Goal: Task Accomplishment & Management: Manage account settings

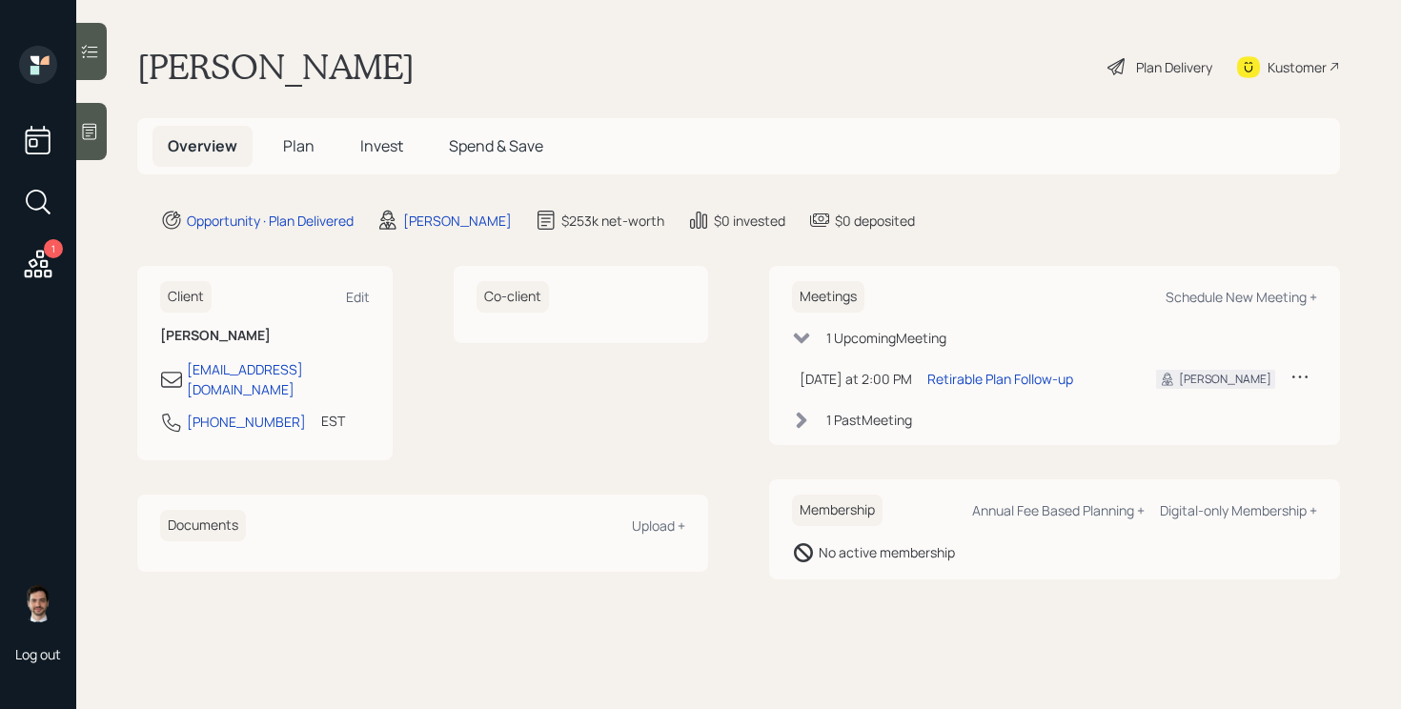
click at [1148, 54] on div "Plan Delivery" at bounding box center [1159, 67] width 109 height 42
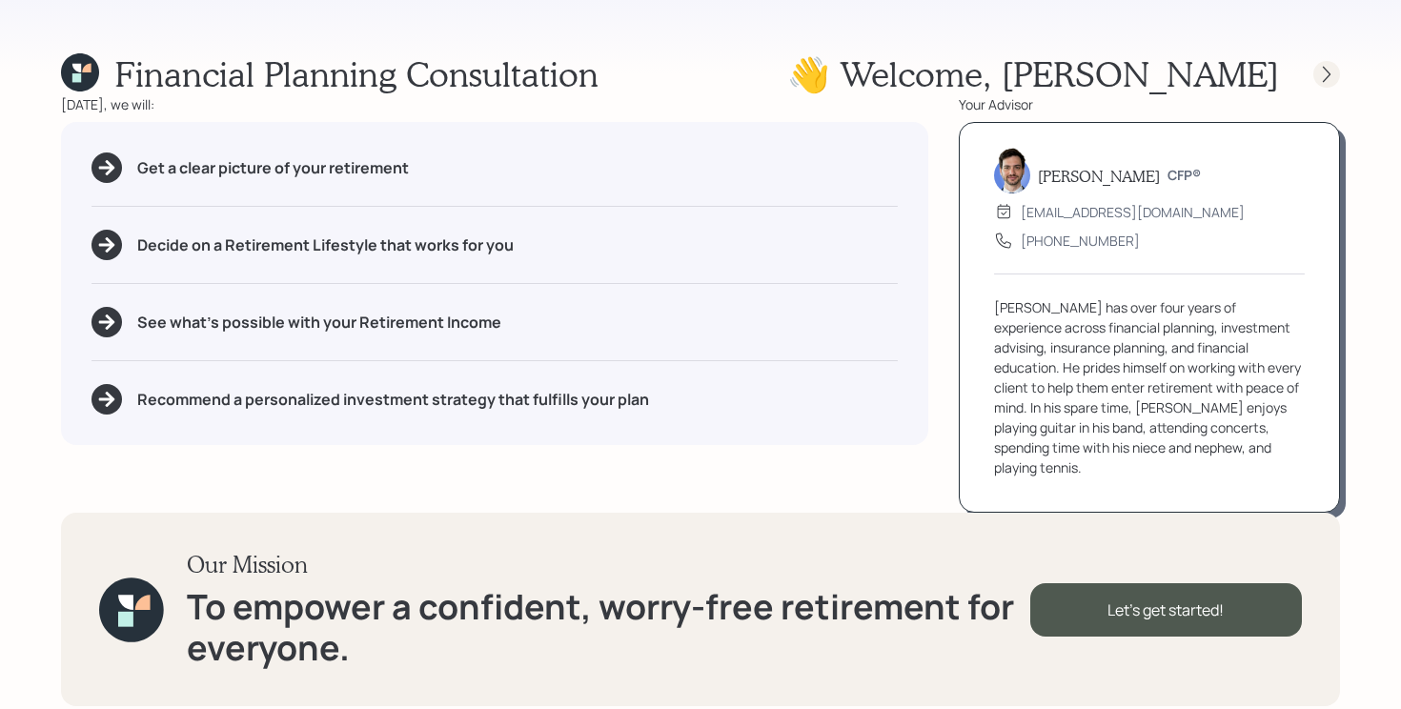
click at [1323, 72] on icon at bounding box center [1326, 74] width 19 height 19
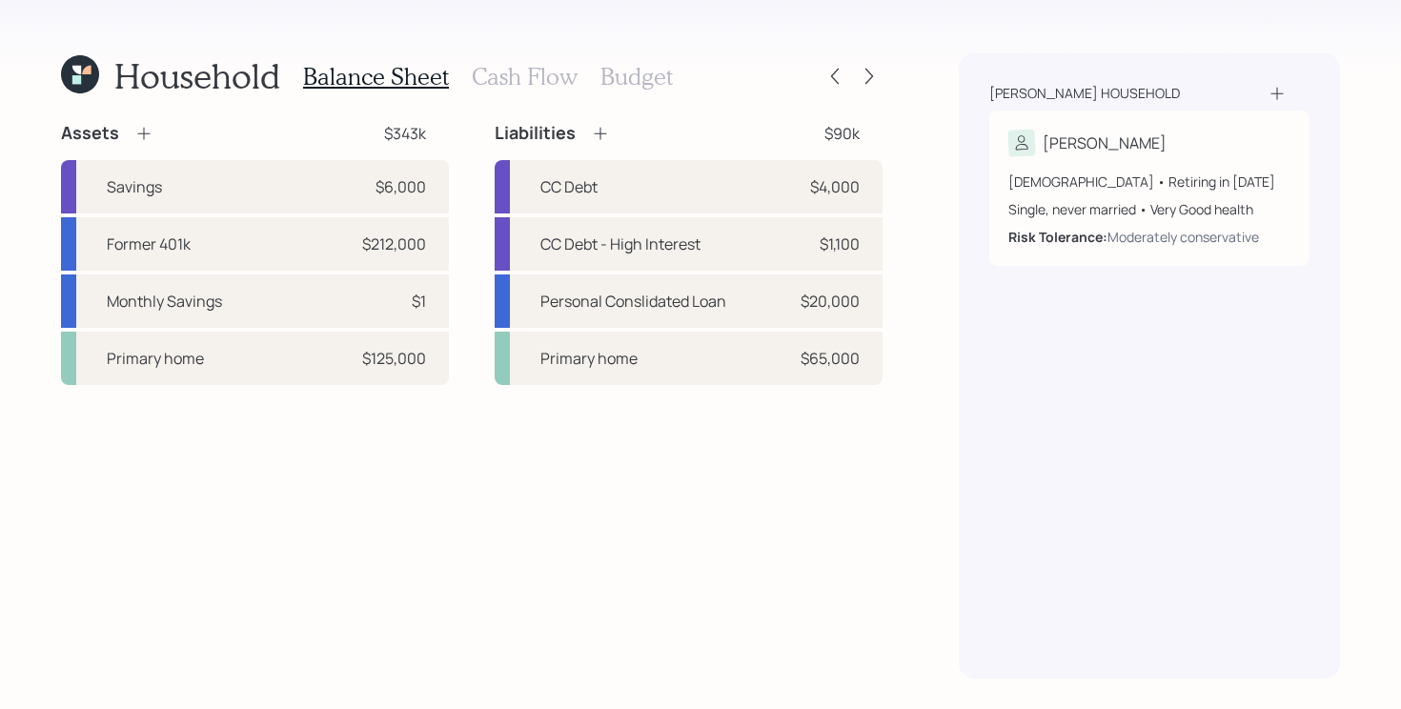
click at [519, 84] on h3 "Cash Flow" at bounding box center [525, 77] width 106 height 28
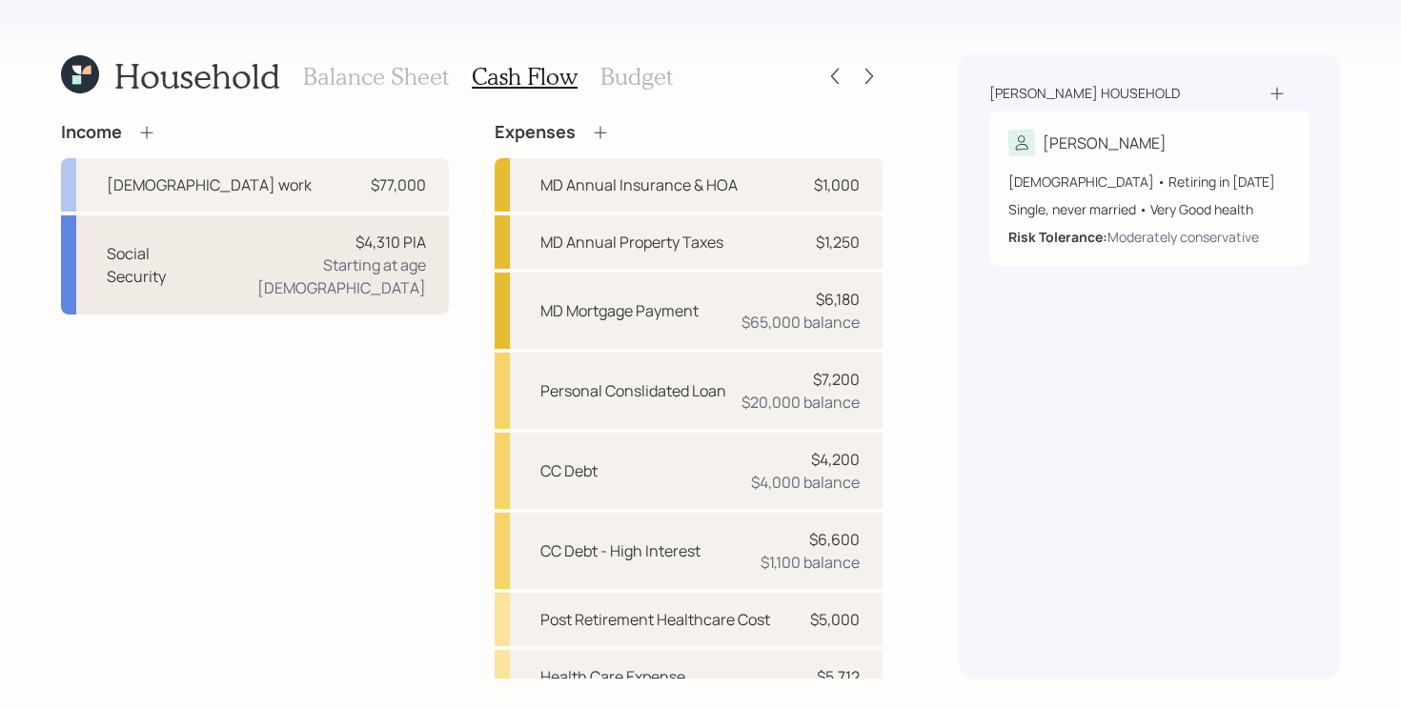
click at [383, 273] on div "Starting at age [DEMOGRAPHIC_DATA]" at bounding box center [316, 276] width 220 height 46
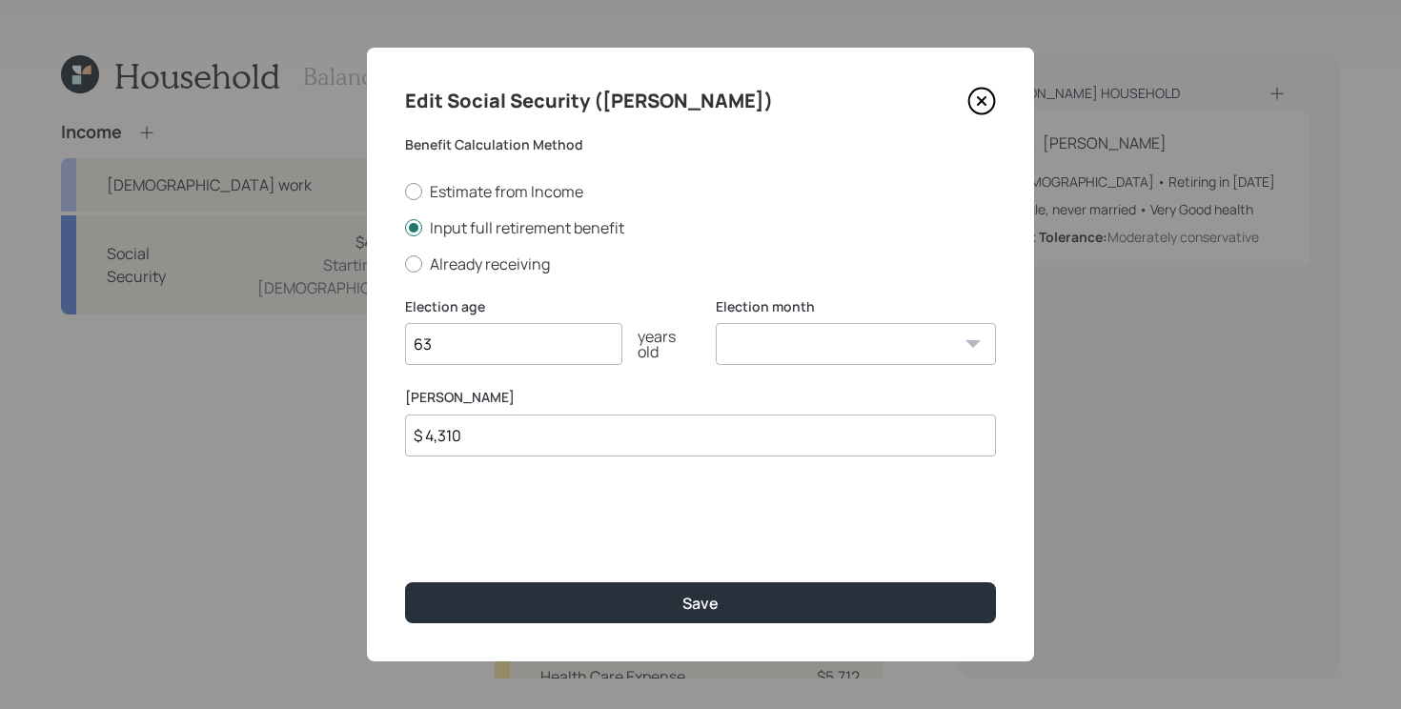
click at [969, 104] on icon at bounding box center [982, 102] width 26 height 26
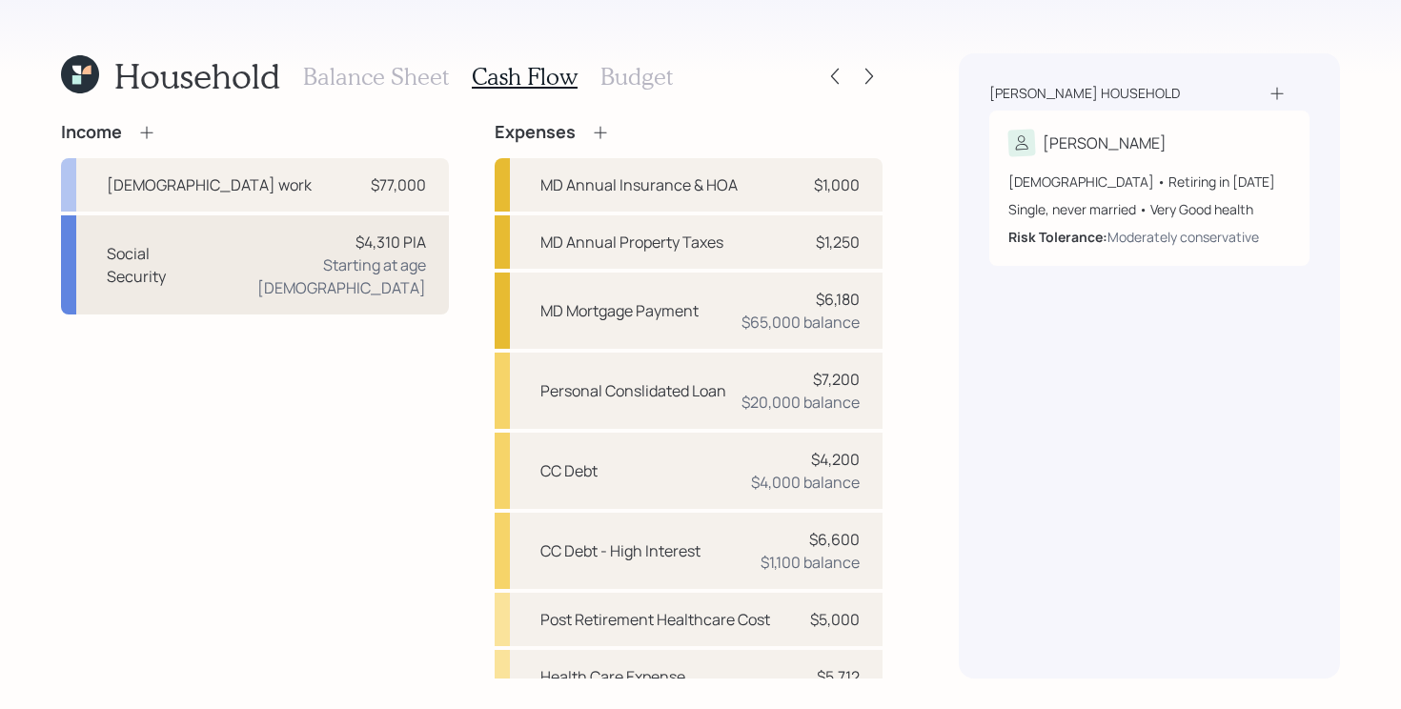
click at [317, 243] on div "$4,310 PIA Starting at age [DEMOGRAPHIC_DATA]" at bounding box center [316, 265] width 220 height 69
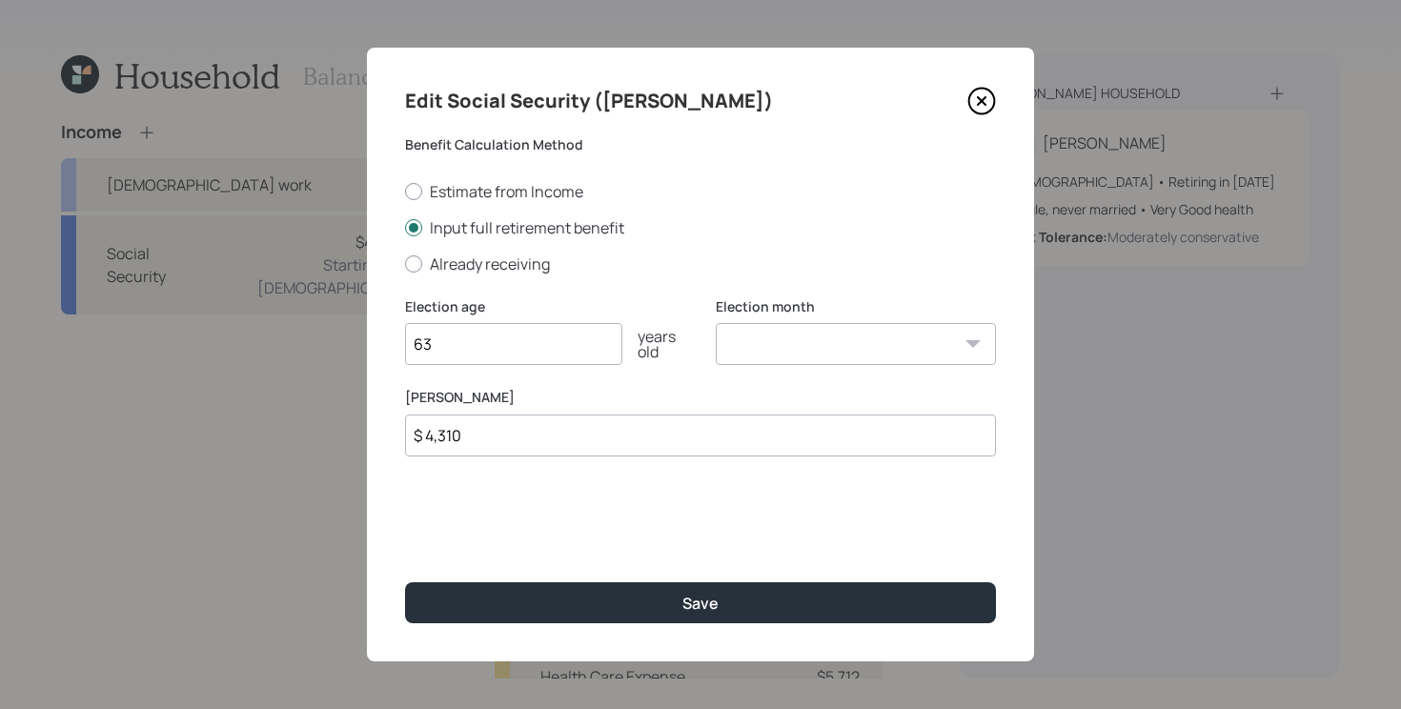
click at [981, 99] on icon at bounding box center [982, 101] width 8 height 8
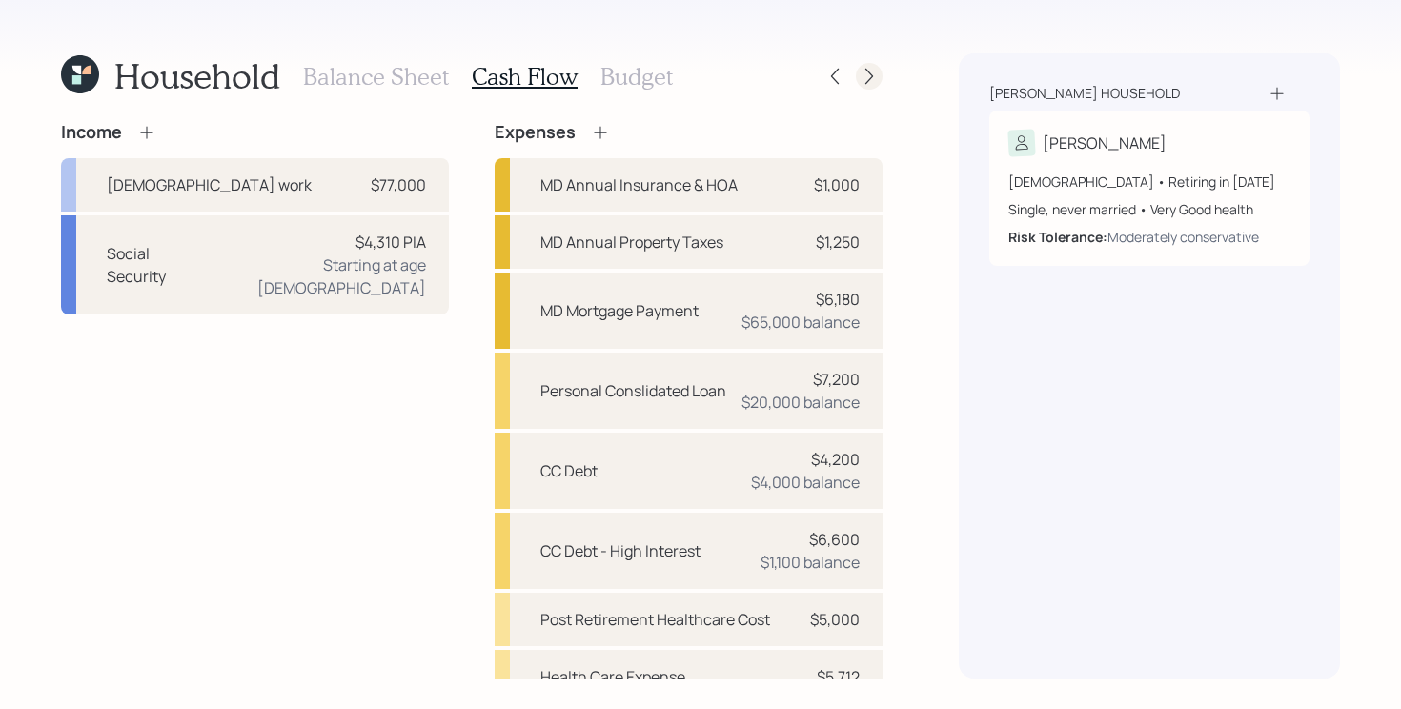
click at [857, 77] on div at bounding box center [869, 76] width 27 height 27
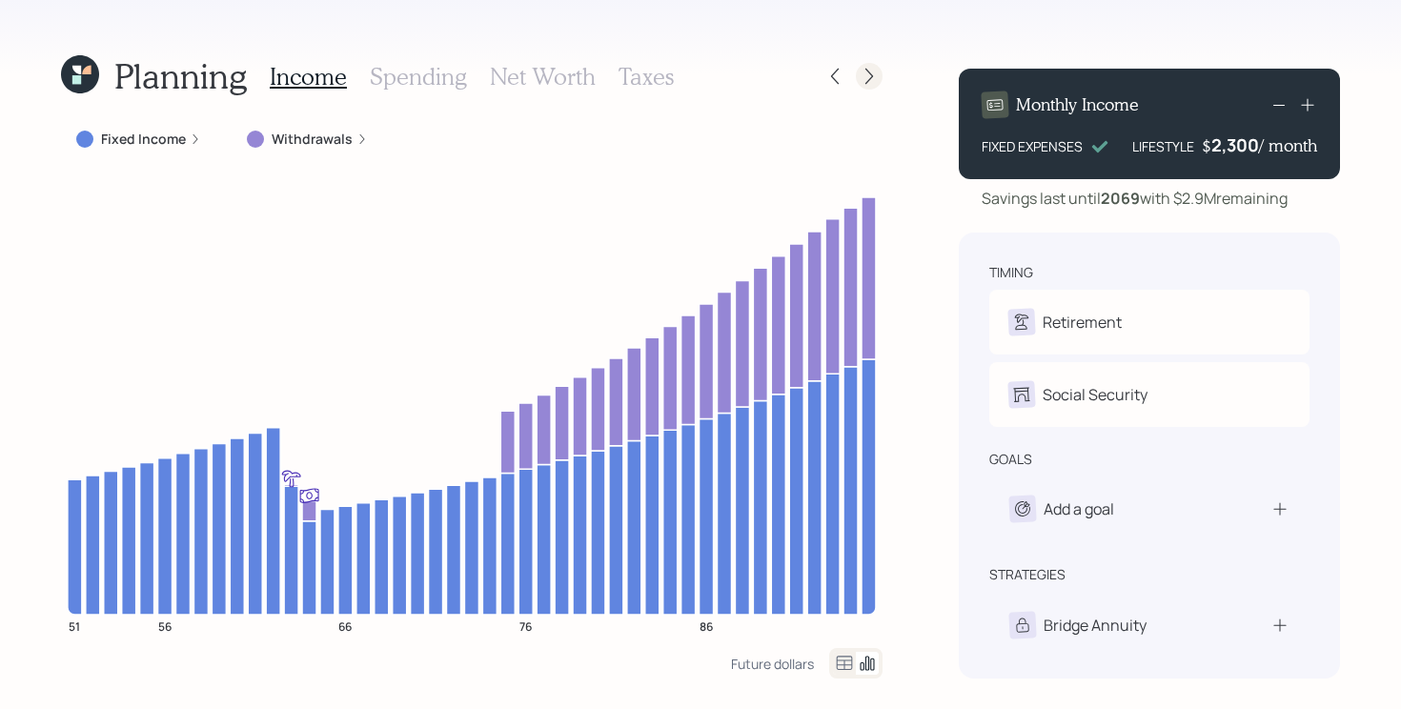
click at [868, 78] on icon at bounding box center [868, 76] width 19 height 19
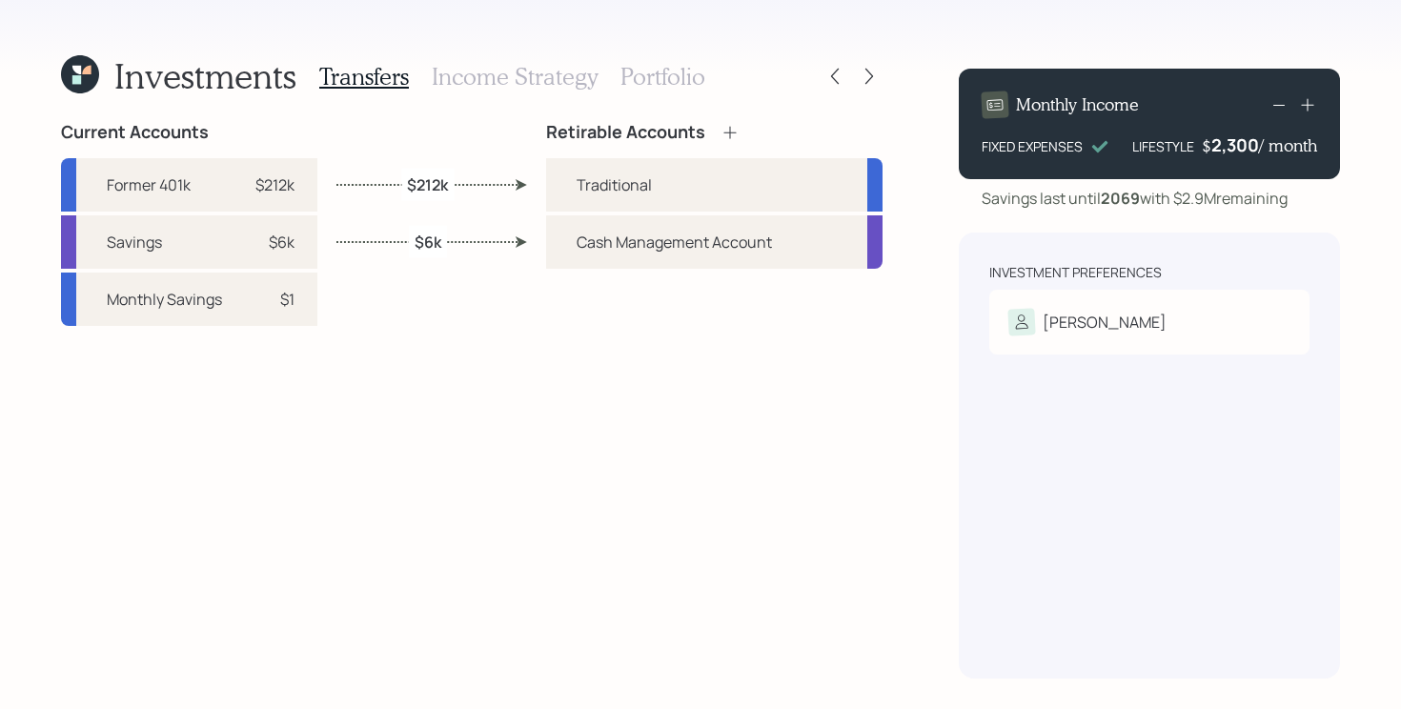
click at [652, 71] on h3 "Portfolio" at bounding box center [662, 77] width 85 height 28
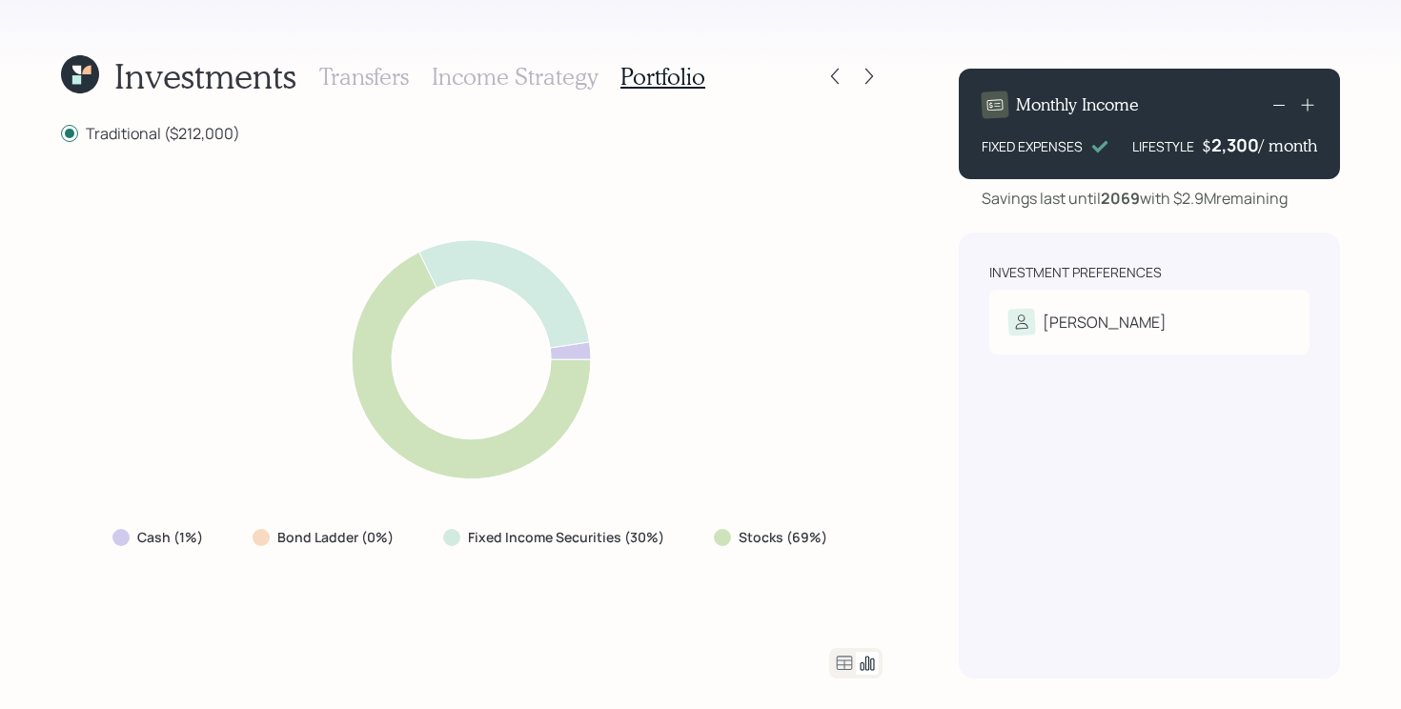
click at [844, 664] on icon at bounding box center [845, 663] width 16 height 14
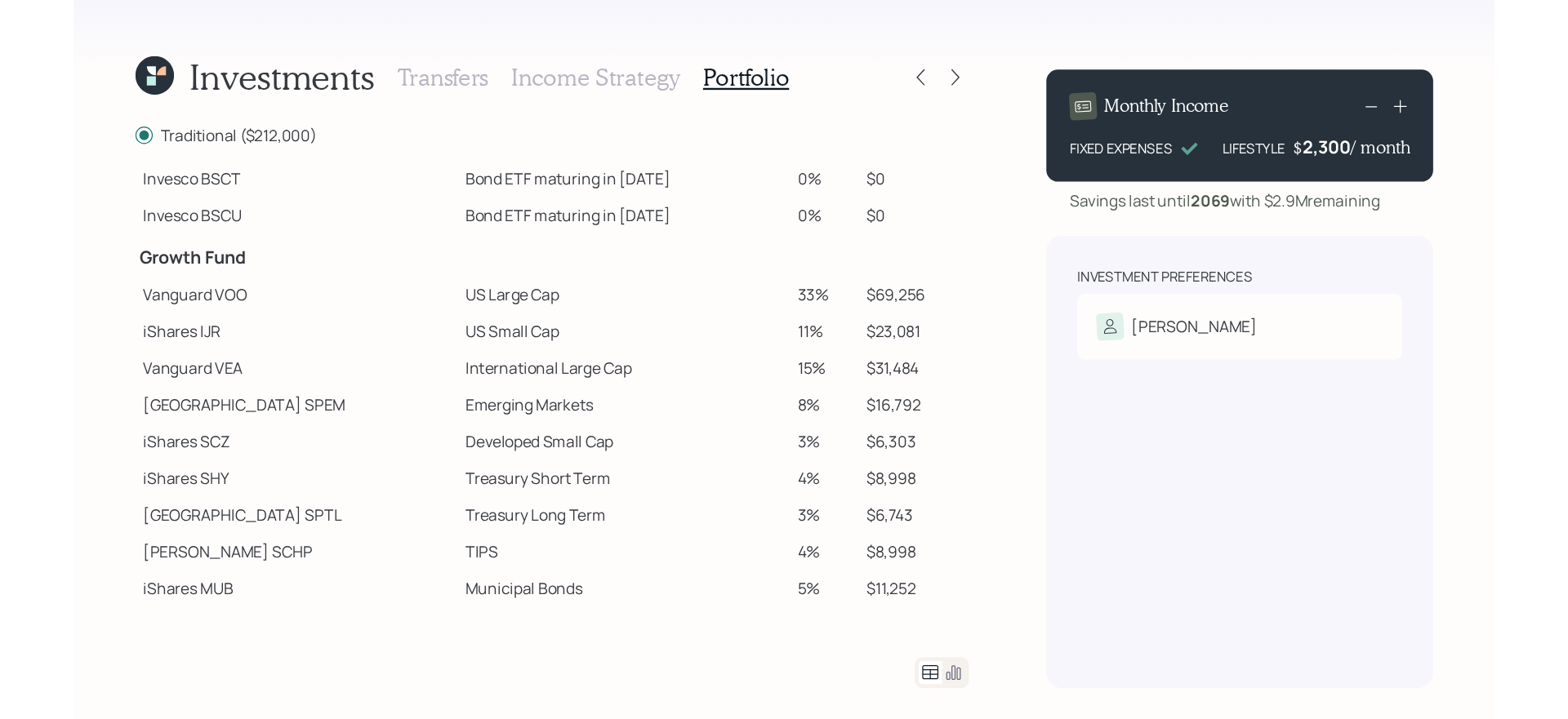
scroll to position [240, 0]
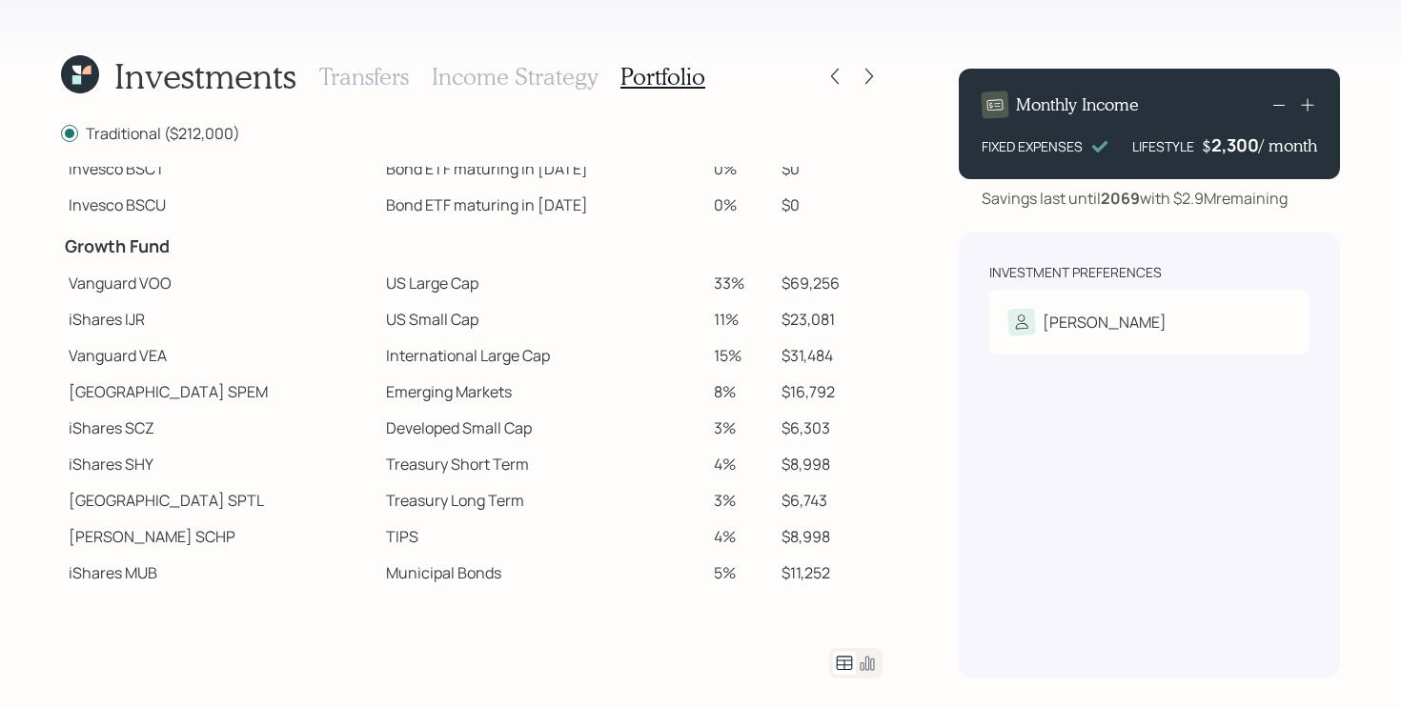
click at [62, 83] on icon at bounding box center [80, 74] width 38 height 38
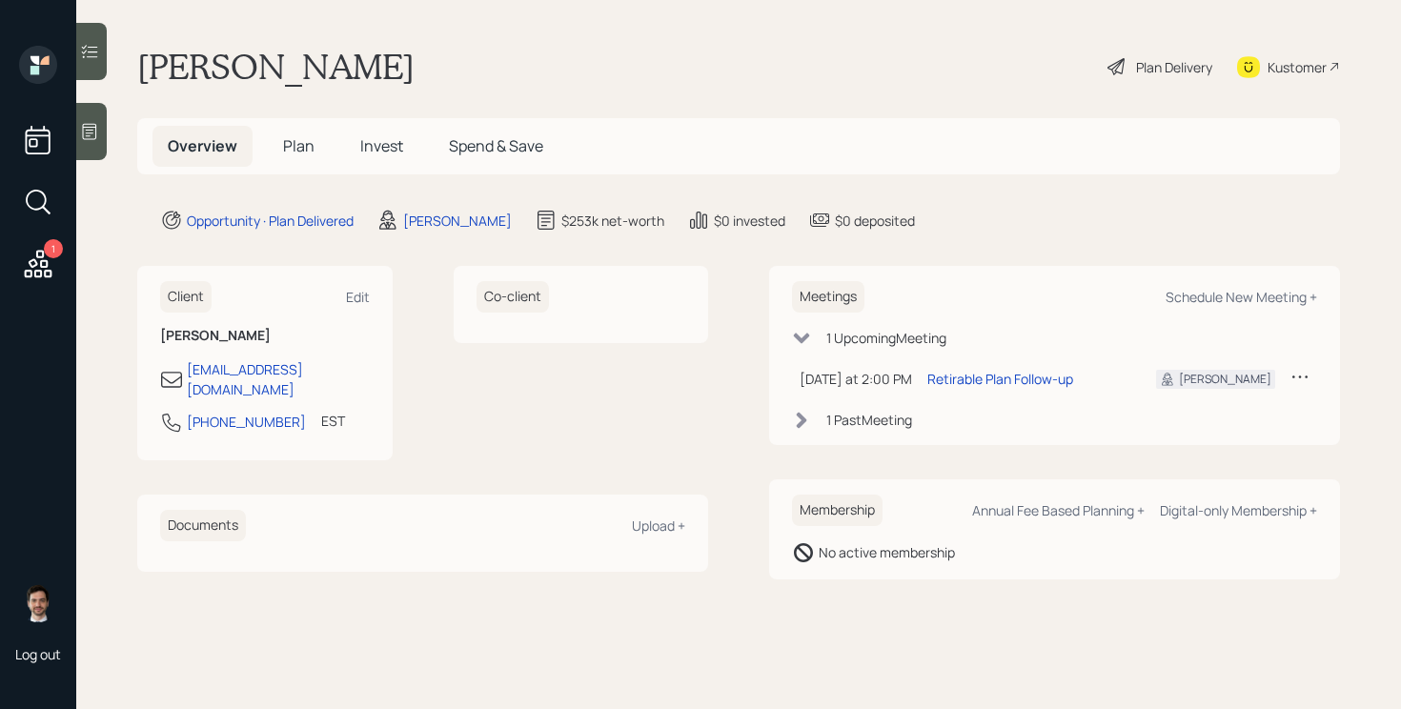
click at [1147, 70] on div "Plan Delivery" at bounding box center [1174, 67] width 76 height 20
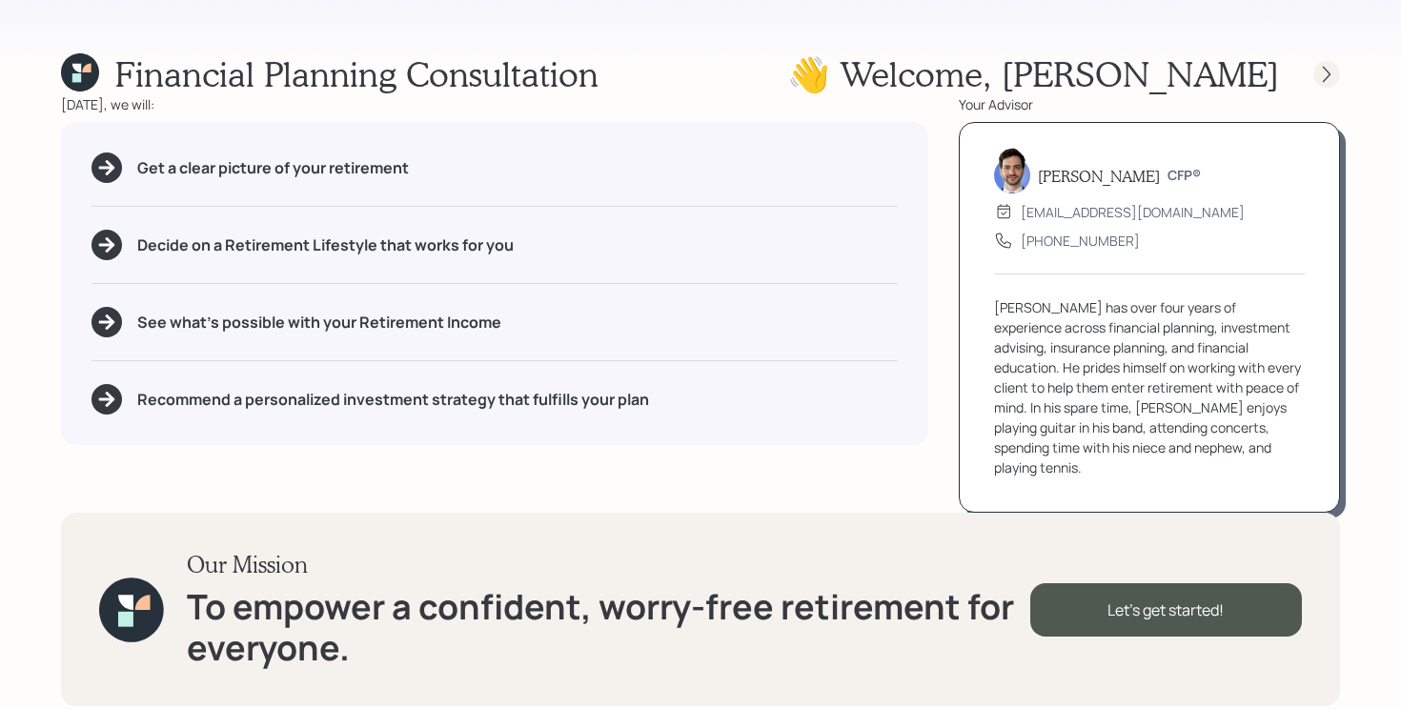
click at [1322, 63] on div at bounding box center [1326, 74] width 27 height 27
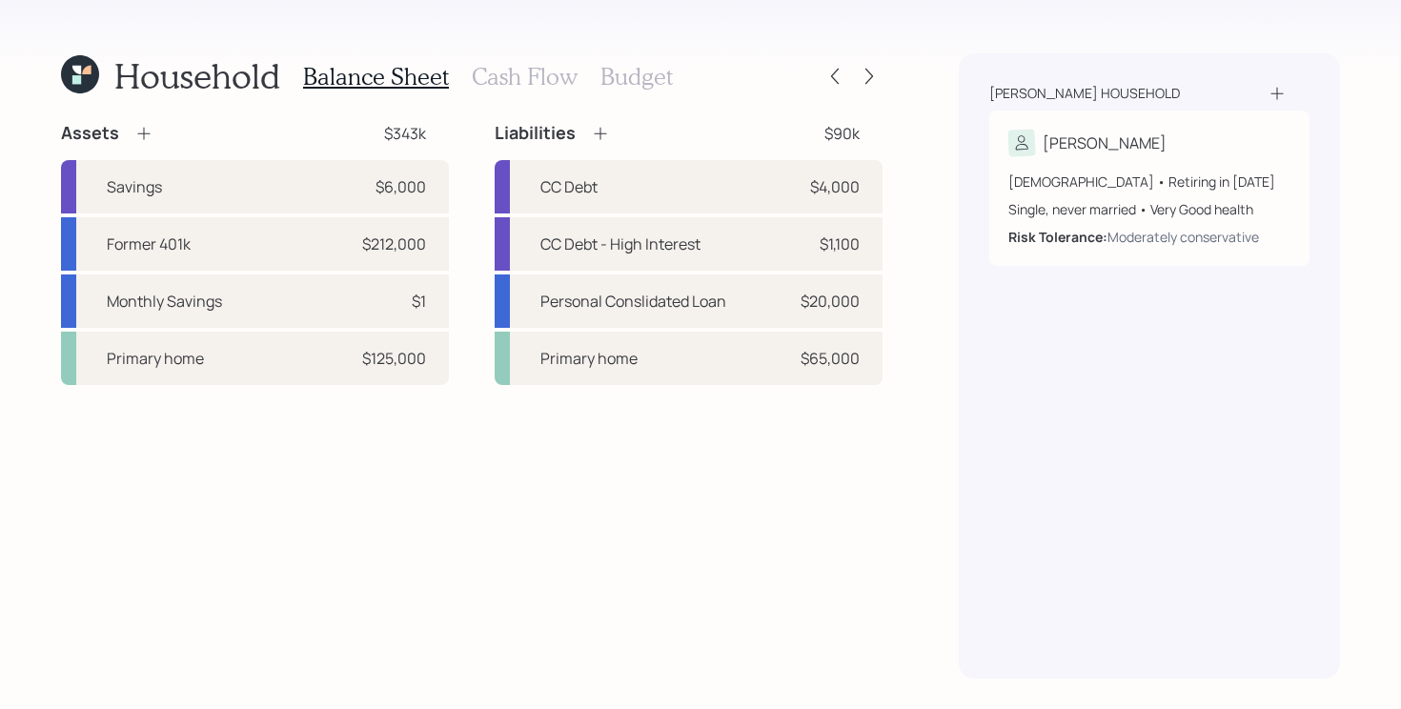
click at [518, 75] on h3 "Cash Flow" at bounding box center [525, 77] width 106 height 28
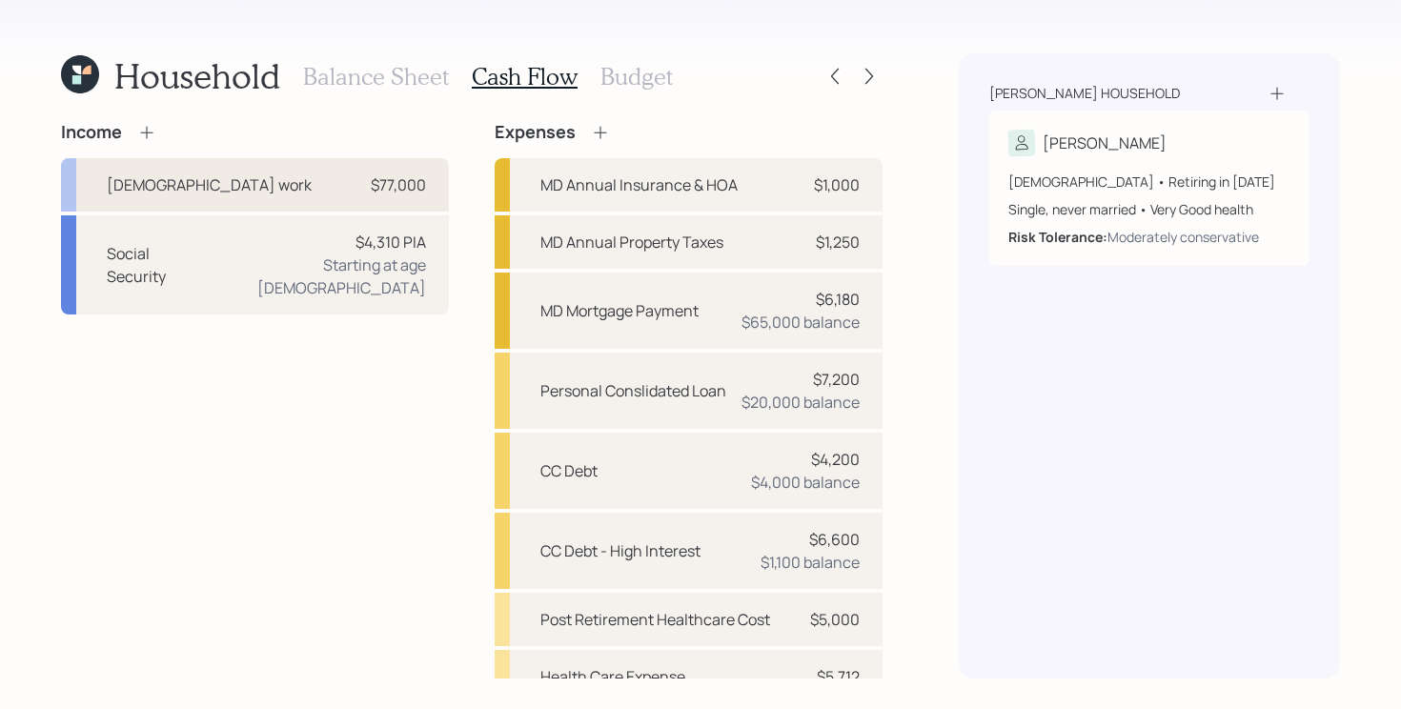
click at [314, 197] on div "[DEMOGRAPHIC_DATA] work $77,000" at bounding box center [255, 184] width 388 height 53
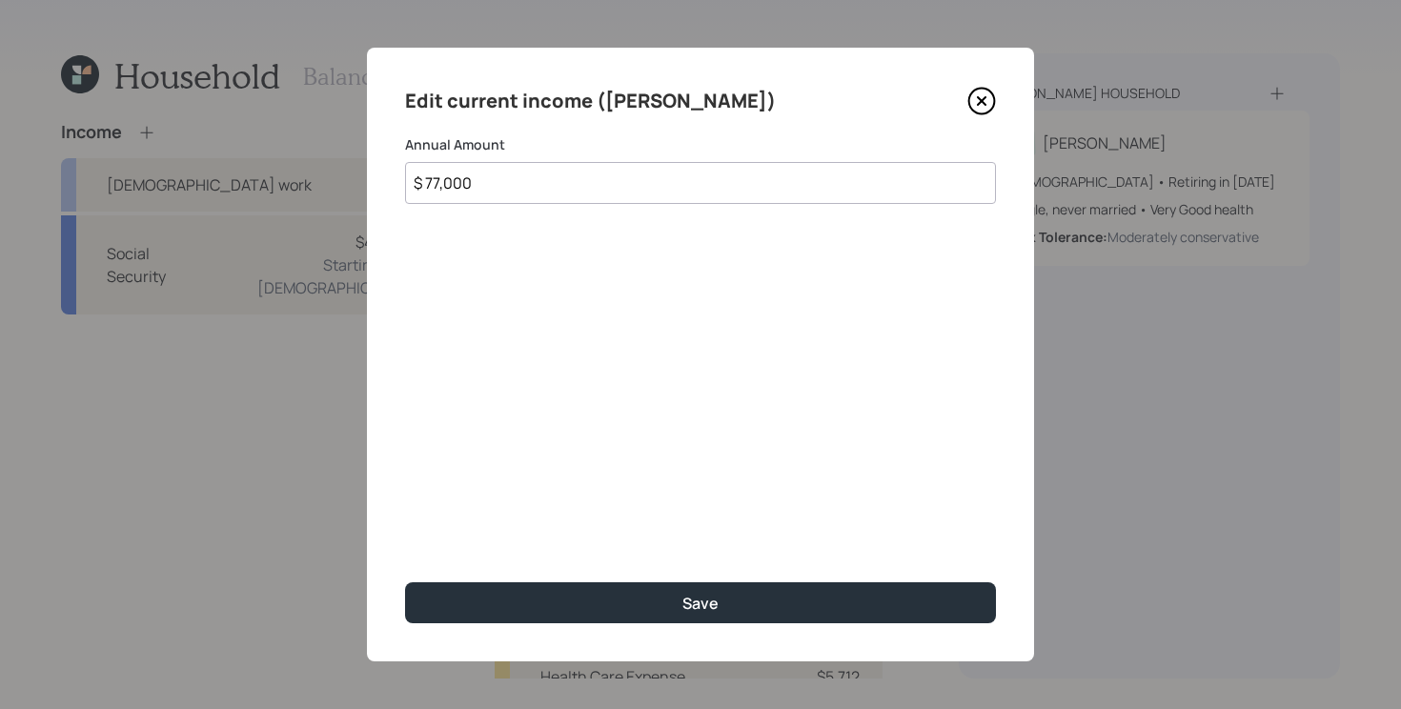
click at [980, 97] on icon at bounding box center [981, 101] width 29 height 29
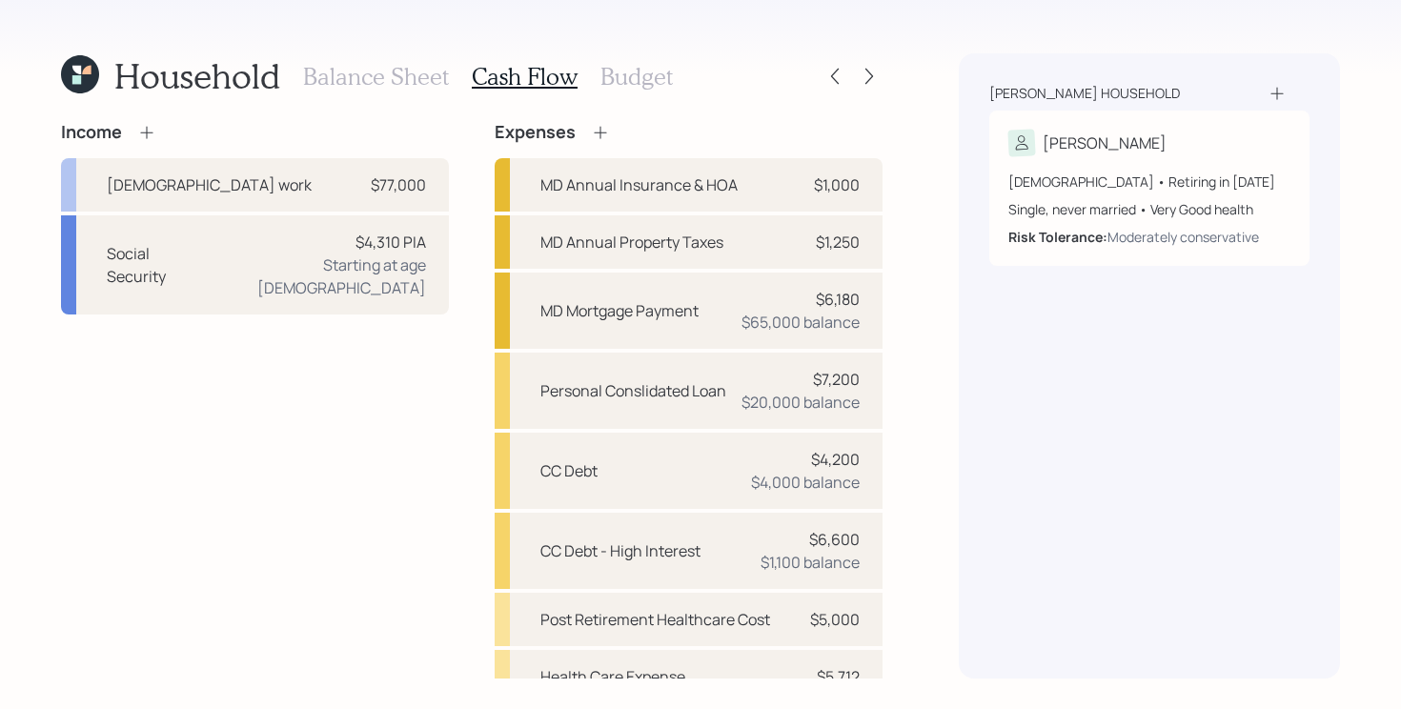
click at [85, 77] on icon at bounding box center [80, 74] width 38 height 38
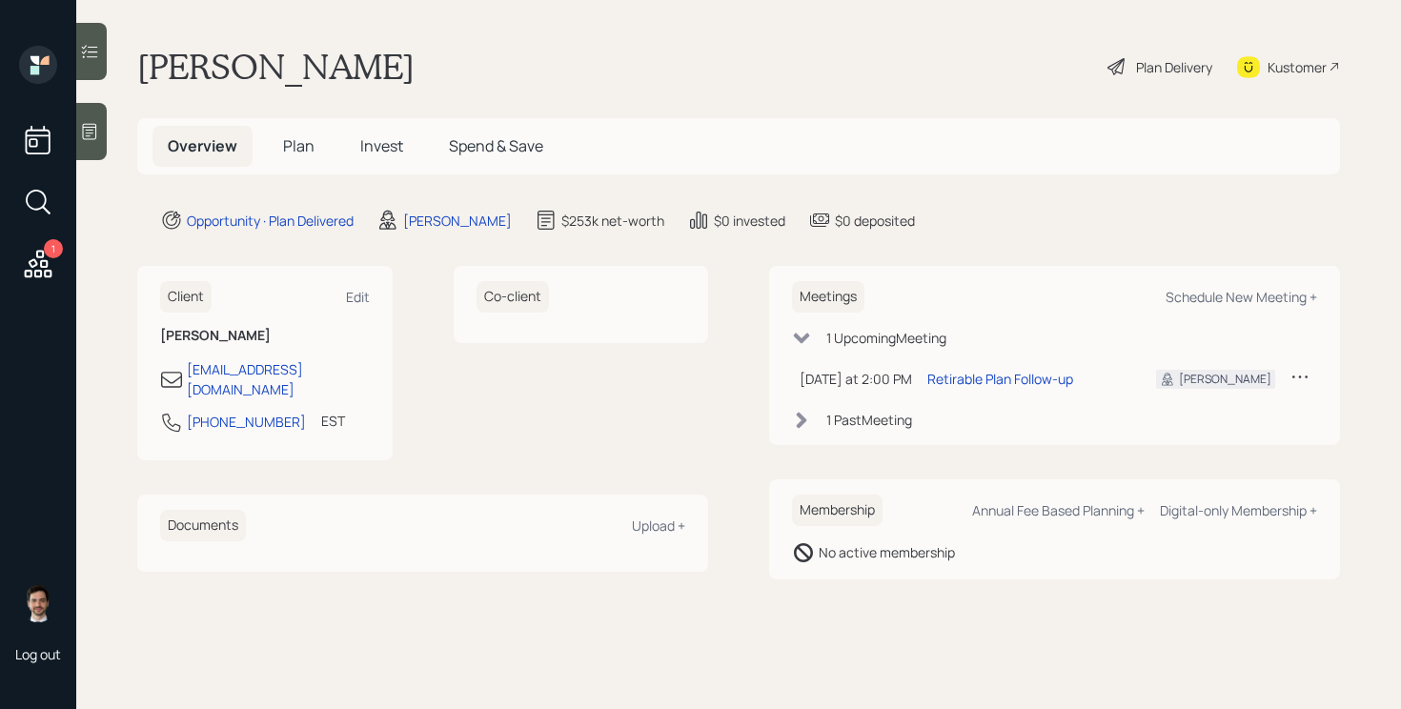
click at [296, 147] on span "Plan" at bounding box center [298, 145] width 31 height 21
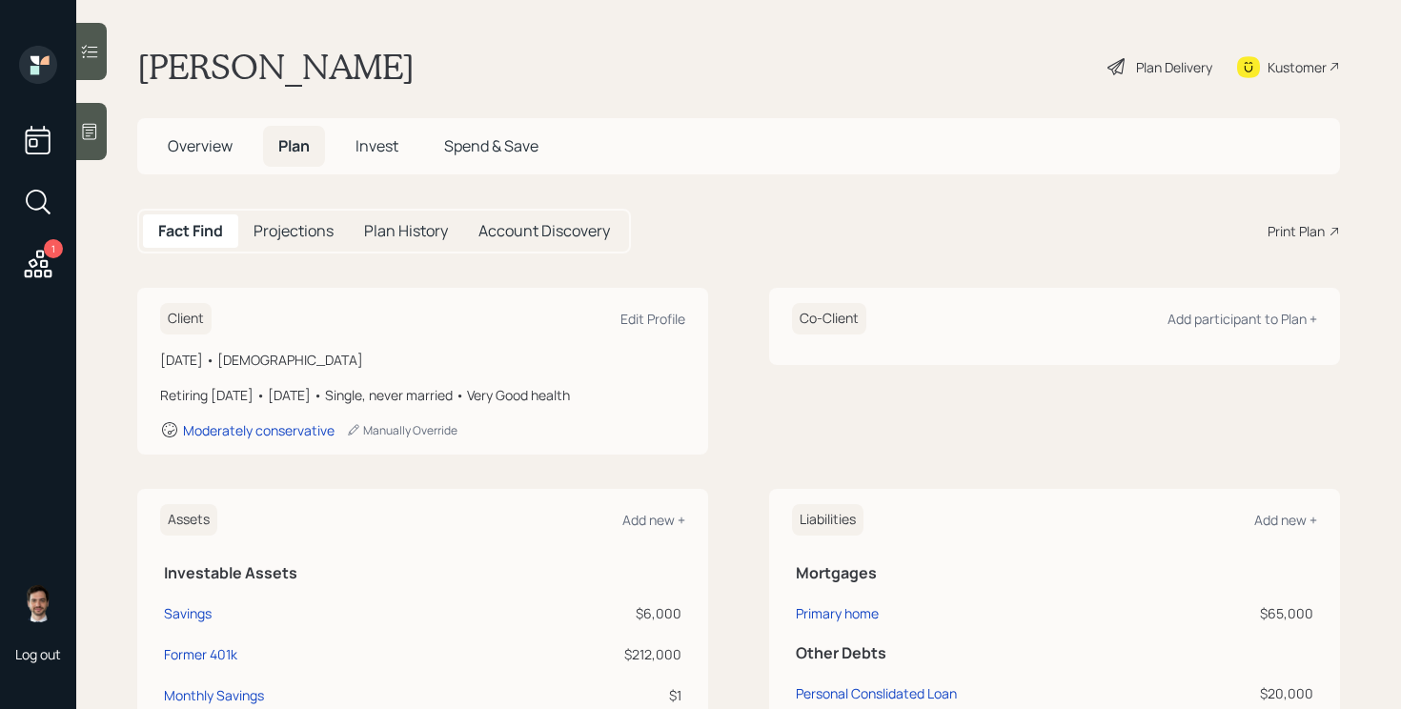
click at [757, 404] on div "Client Edit Profile [DATE] • [DEMOGRAPHIC_DATA] Retiring [DATE] • [DATE] • Sing…" at bounding box center [738, 371] width 1202 height 167
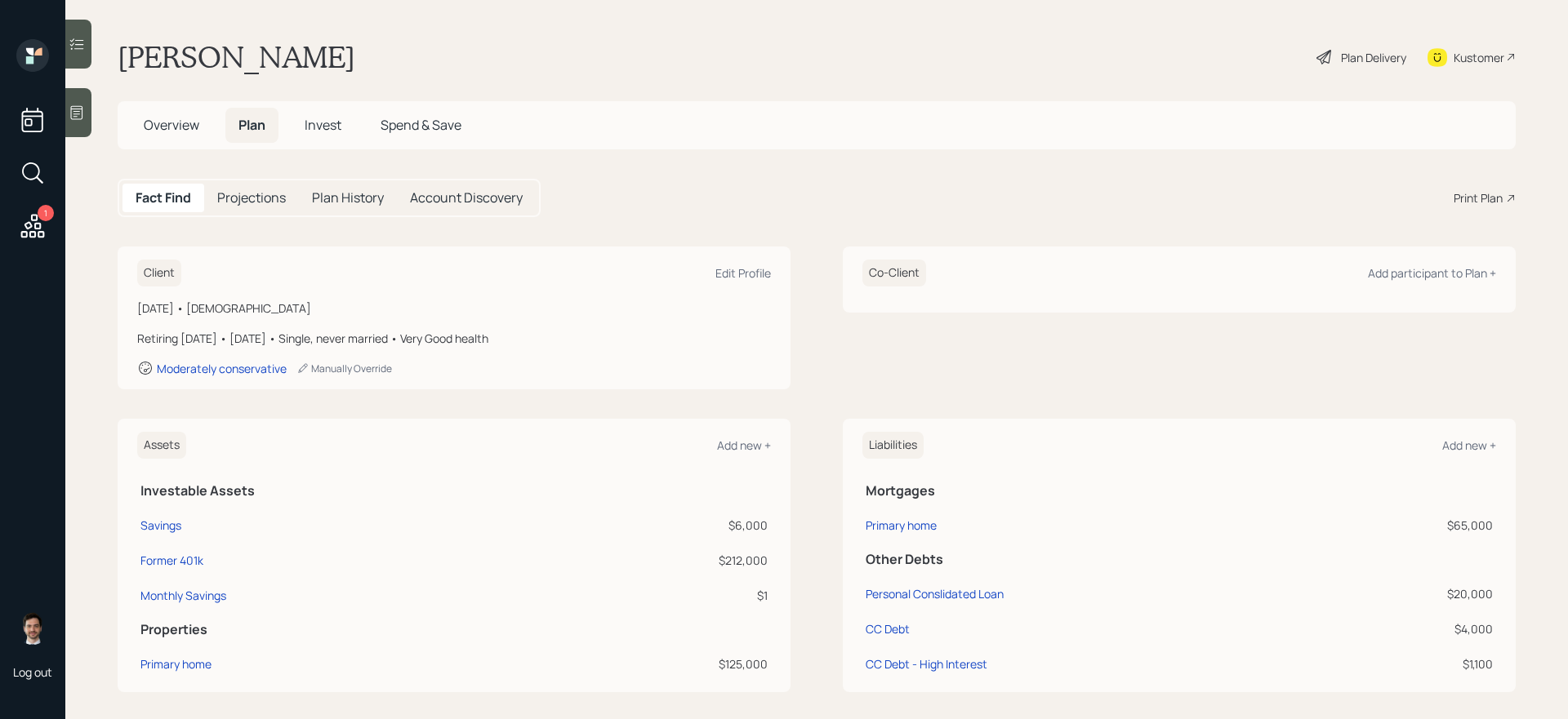
click at [1200, 56] on div "Plan Delivery" at bounding box center [1374, 57] width 65 height 17
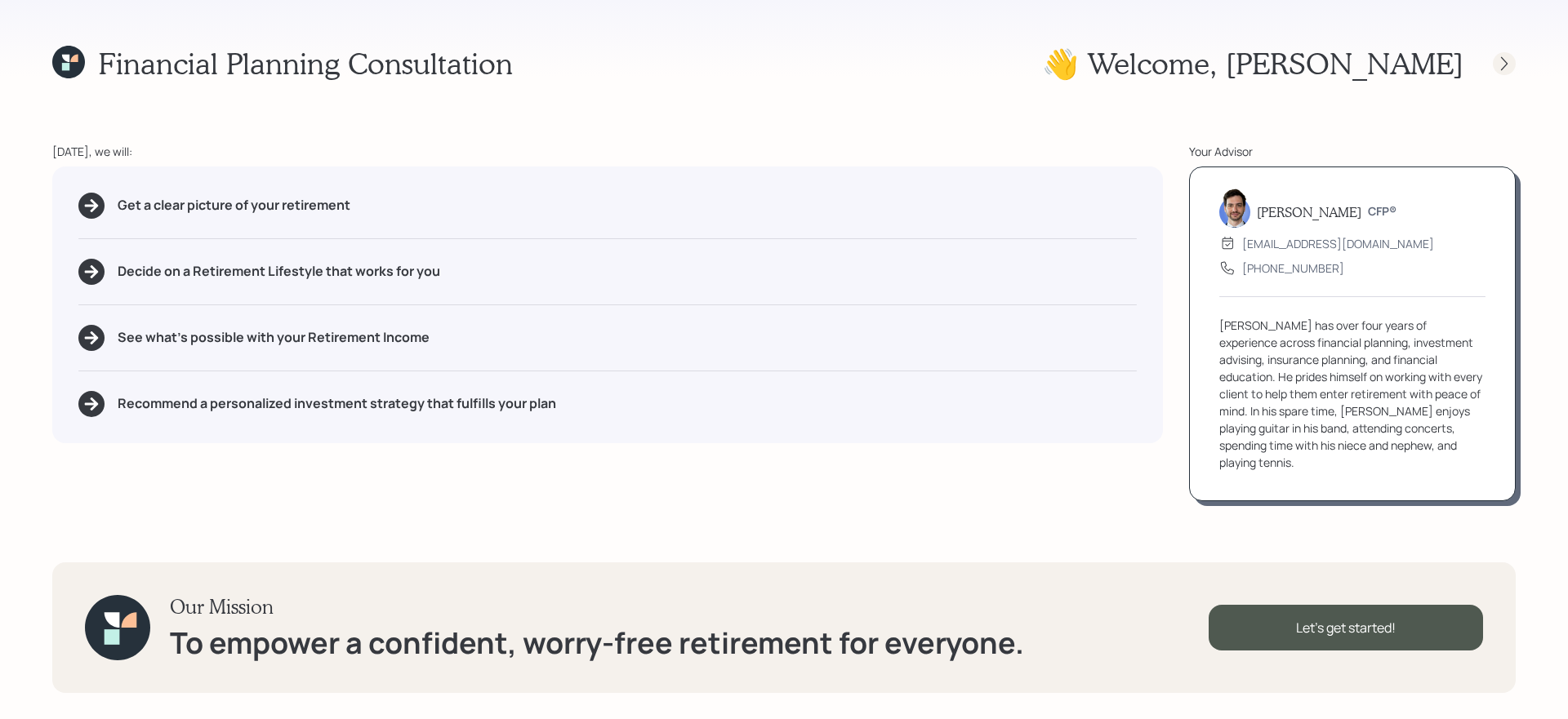
click at [1200, 62] on icon at bounding box center [1505, 63] width 16 height 16
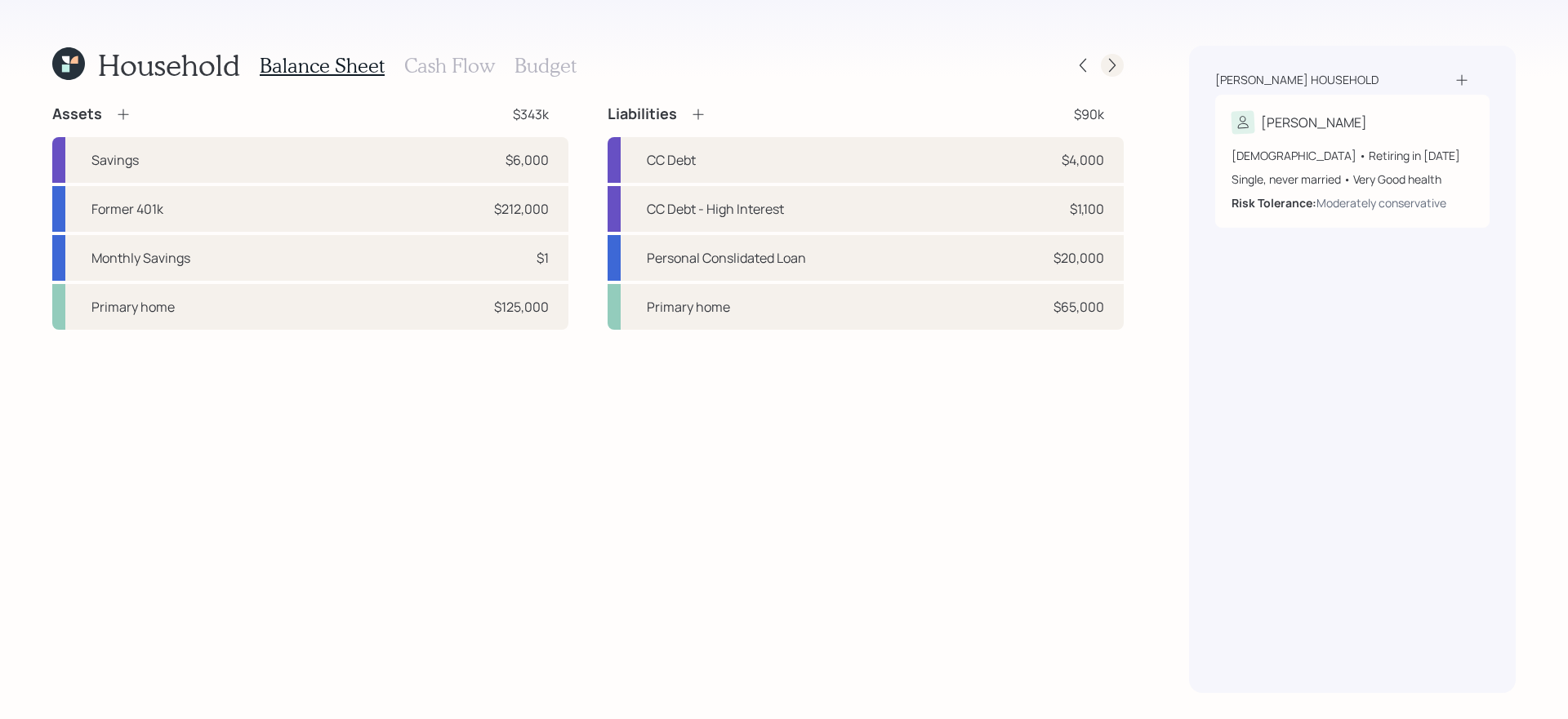
click at [1116, 64] on icon at bounding box center [1112, 65] width 16 height 16
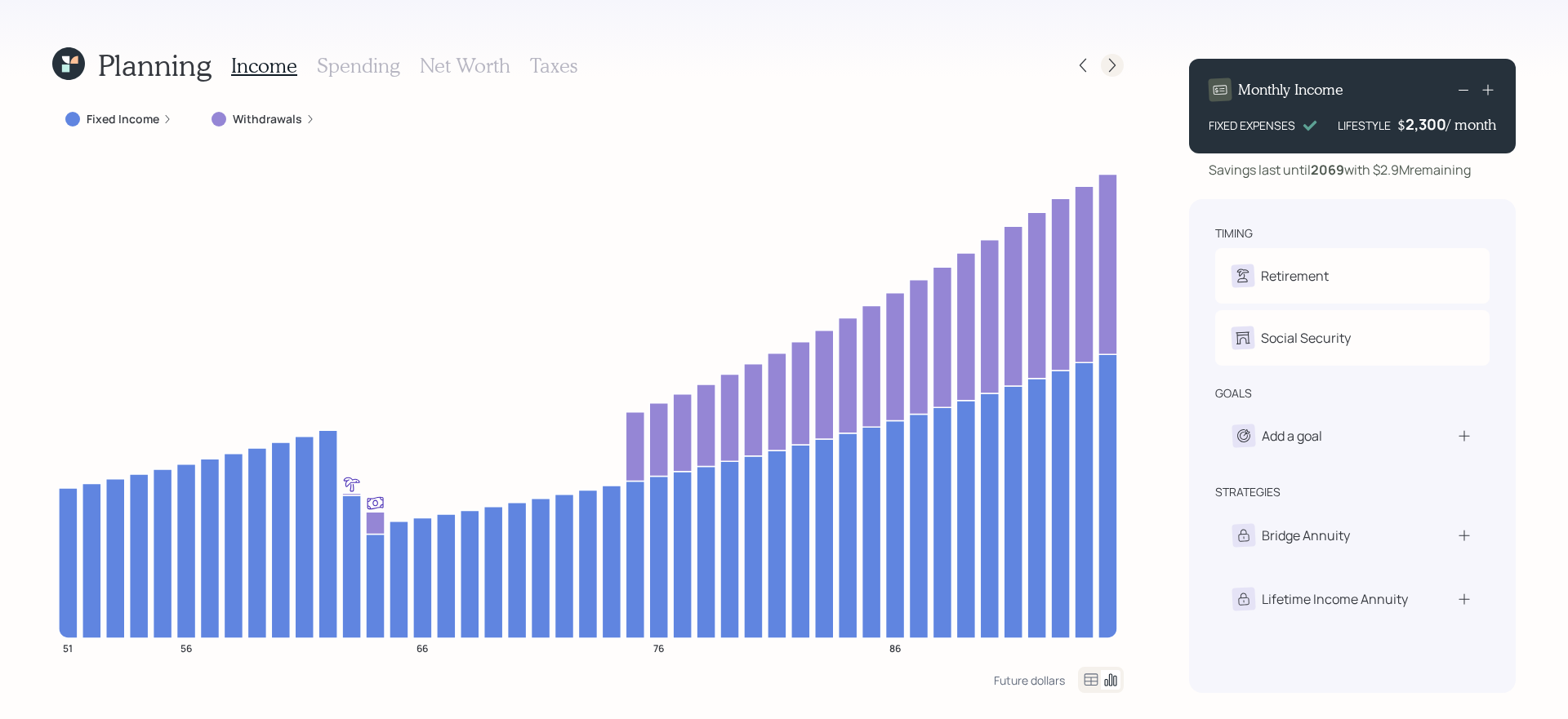
click at [1104, 71] on icon at bounding box center [1112, 65] width 16 height 16
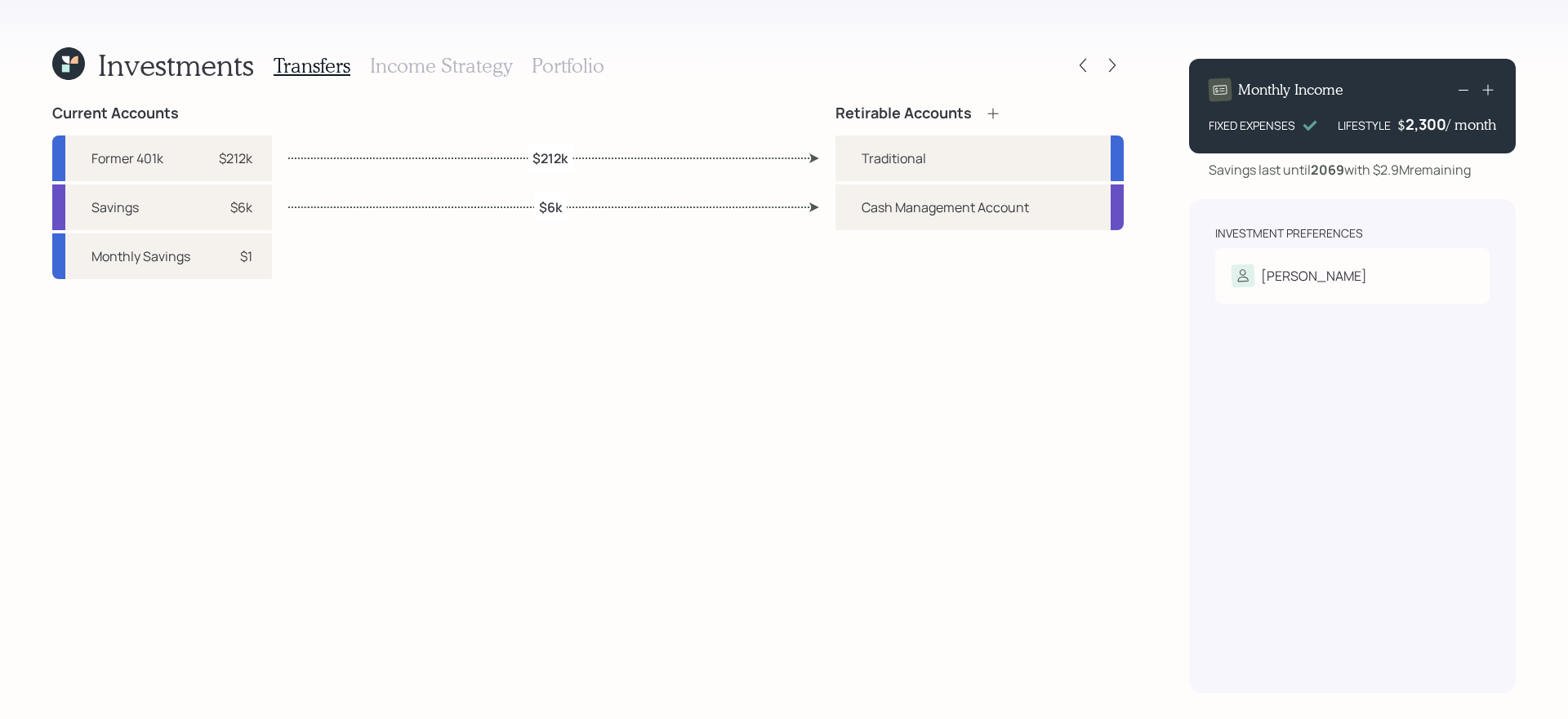
click at [562, 68] on h3 "Portfolio" at bounding box center [568, 66] width 73 height 24
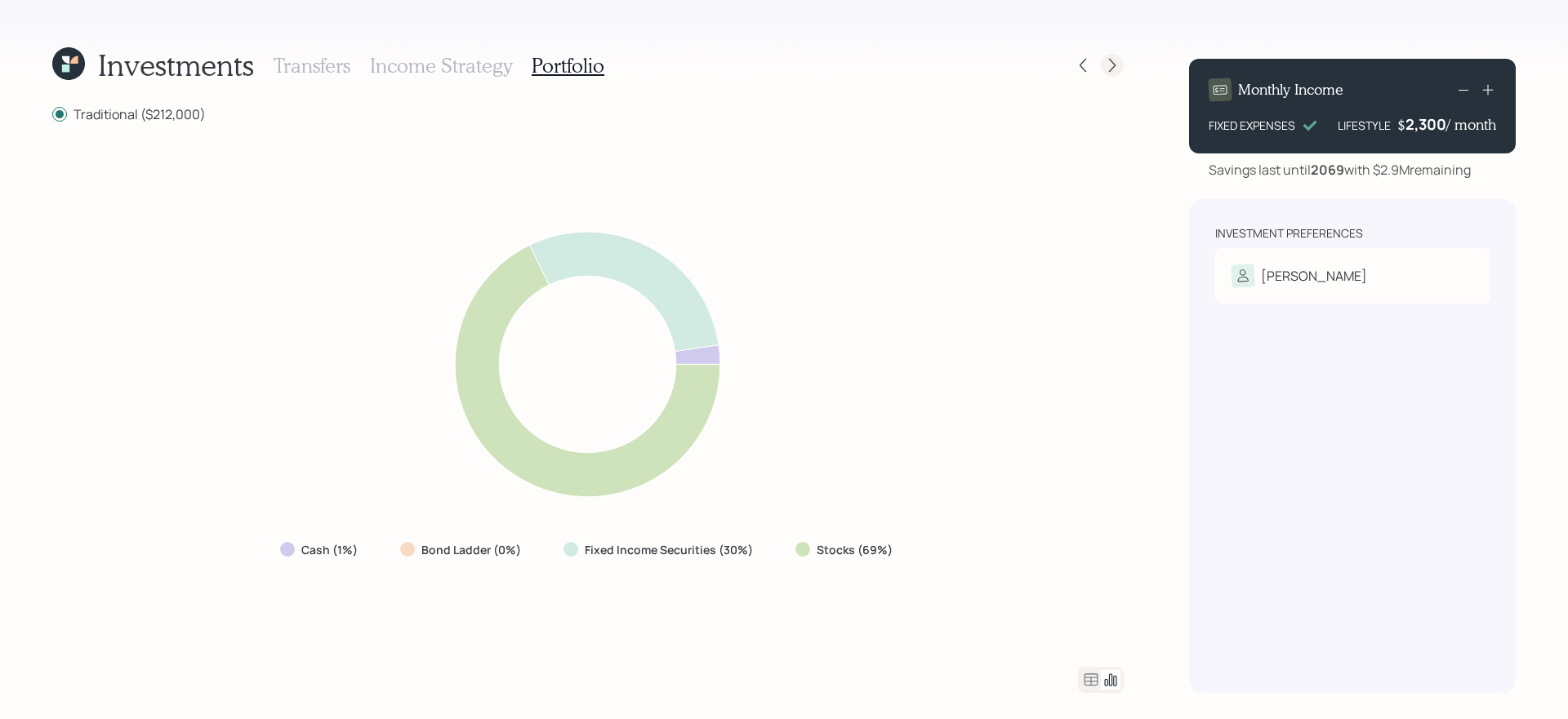
click at [1114, 58] on icon at bounding box center [1112, 65] width 16 height 16
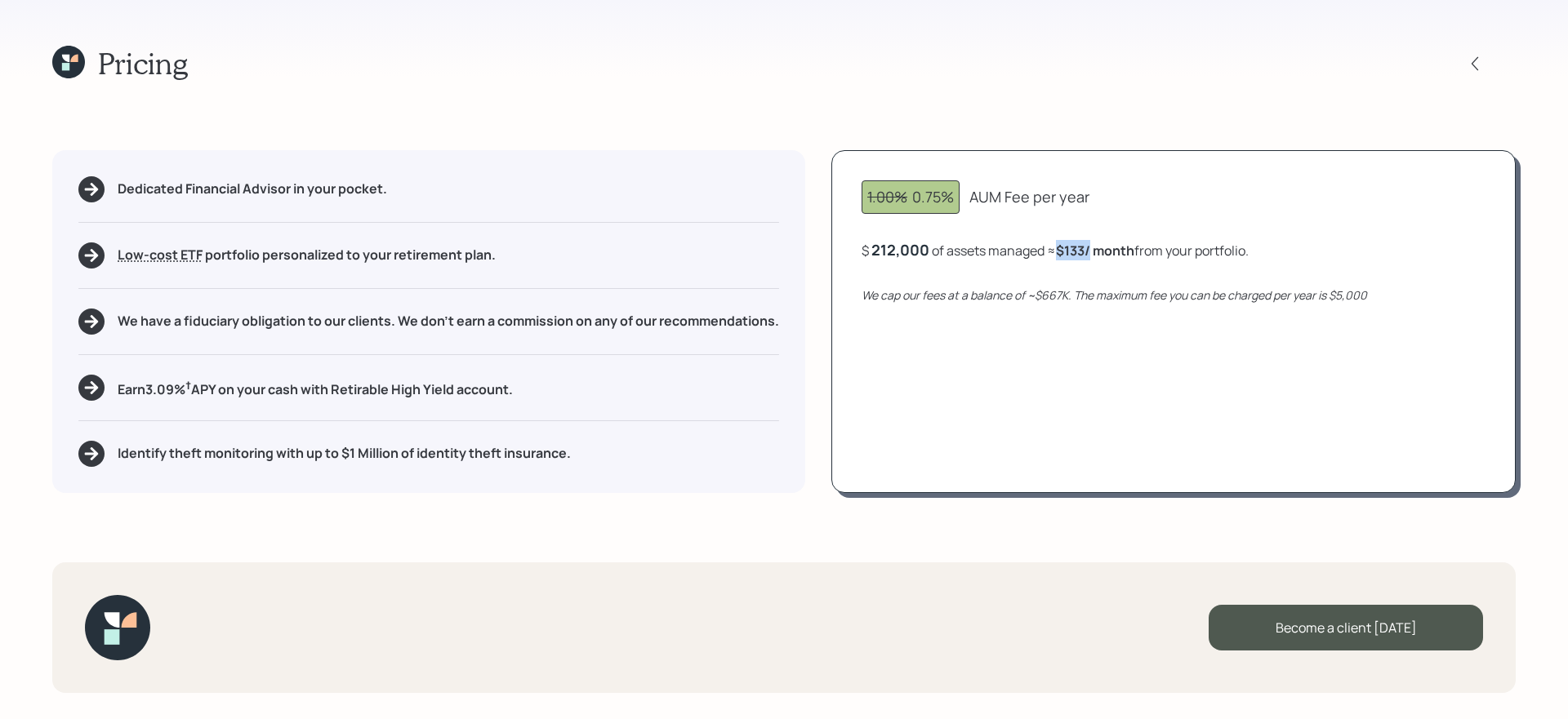
drag, startPoint x: 1064, startPoint y: 251, endPoint x: 1093, endPoint y: 251, distance: 29.0
click at [1093, 251] on b "$133 / month" at bounding box center [1095, 250] width 78 height 18
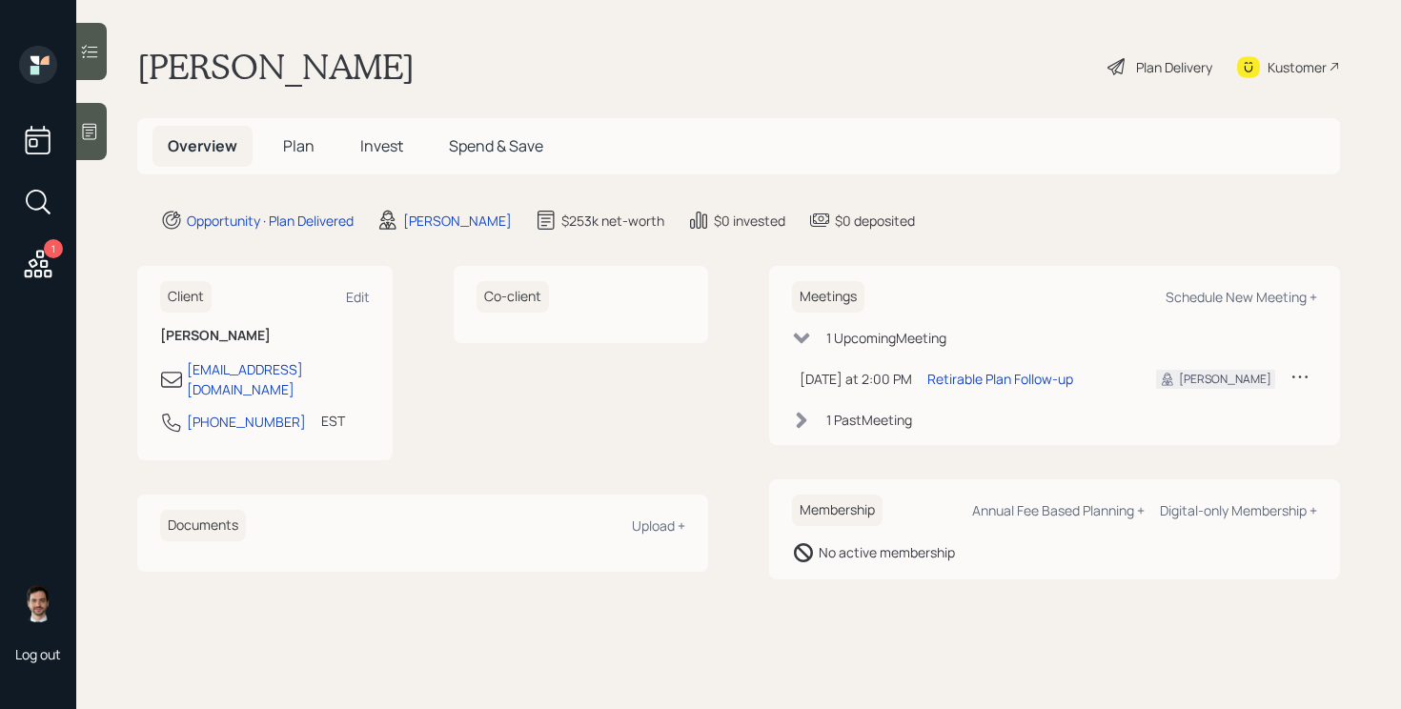
click at [1277, 306] on div "Meetings Schedule New Meeting +" at bounding box center [1054, 296] width 525 height 31
click at [1266, 296] on div "Schedule New Meeting +" at bounding box center [1240, 297] width 151 height 18
select select "ef6b64e1-8f62-4a74-b865-a7df4b35b836"
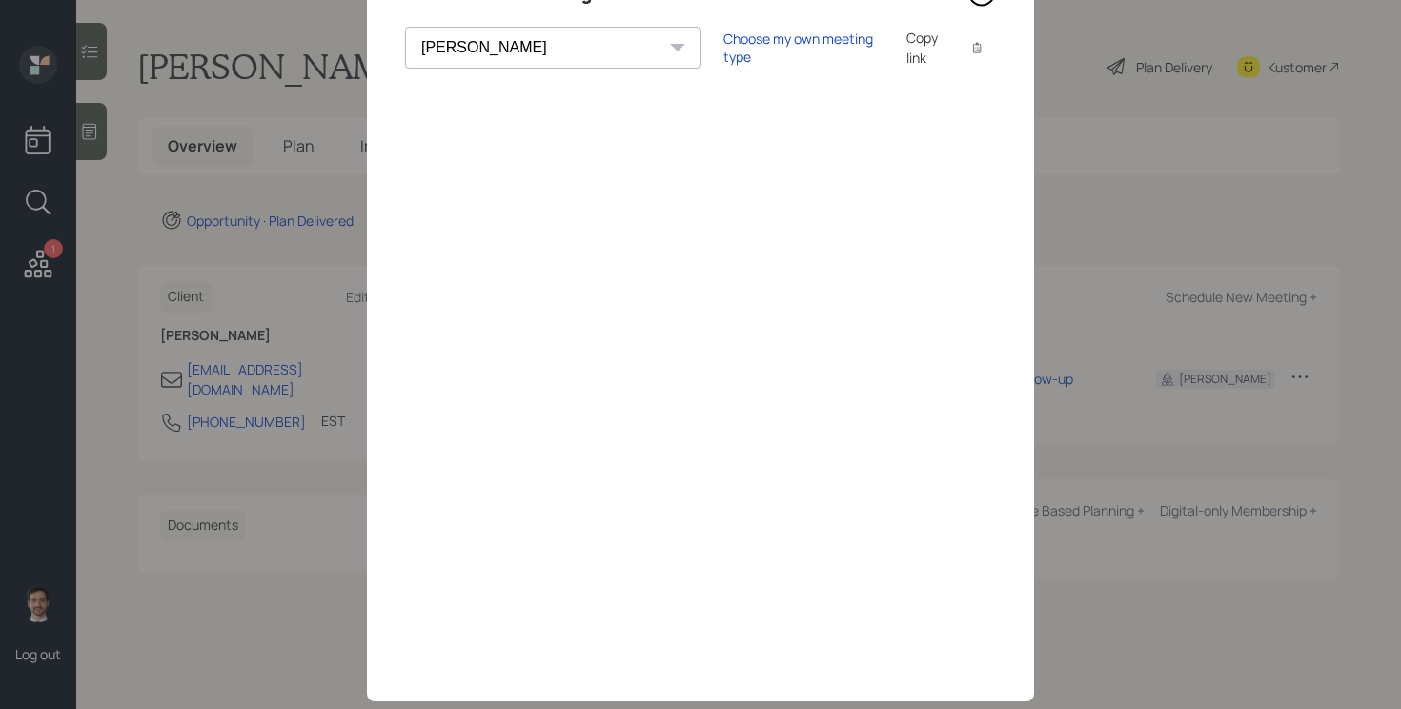
scroll to position [103, 0]
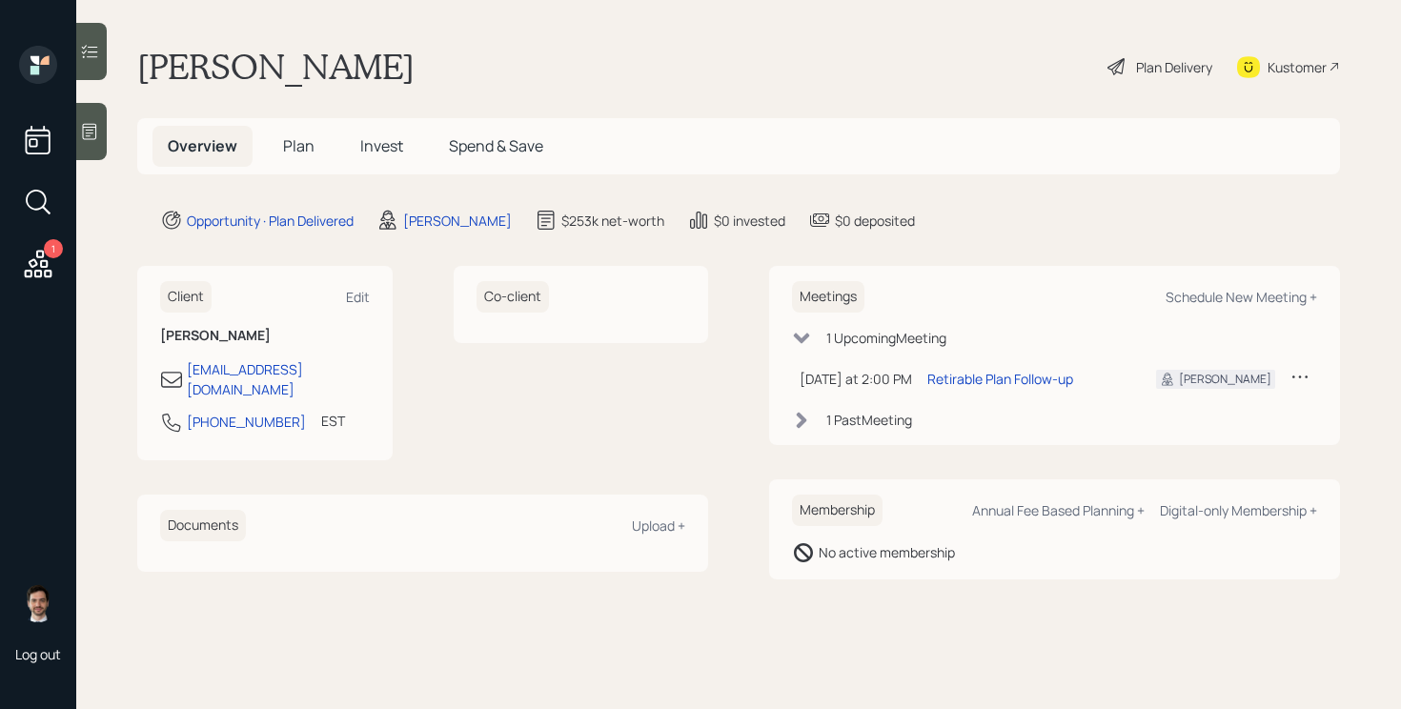
click at [114, 270] on main "Lakisha Dubose Plan Delivery Kustomer Overview Plan Invest Spend & Save Opportu…" at bounding box center [738, 354] width 1324 height 709
